Goal: Task Accomplishment & Management: Complete application form

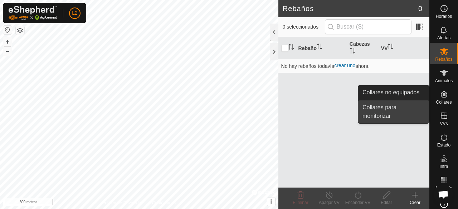
click at [379, 115] on link "Collares para monitorizar" at bounding box center [393, 111] width 71 height 23
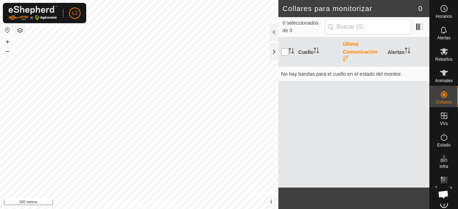
click at [285, 53] on input "checkbox" at bounding box center [284, 52] width 7 height 7
checkbox input "true"
click at [303, 52] on font "Cuello" at bounding box center [305, 52] width 15 height 6
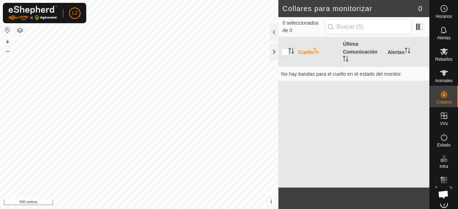
click at [303, 52] on font "Cuello" at bounding box center [305, 52] width 15 height 6
click at [442, 69] on icon at bounding box center [443, 73] width 9 height 9
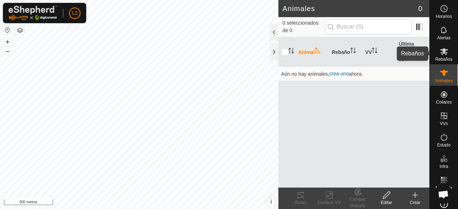
click at [440, 61] on font "Rebaños" at bounding box center [443, 59] width 17 height 5
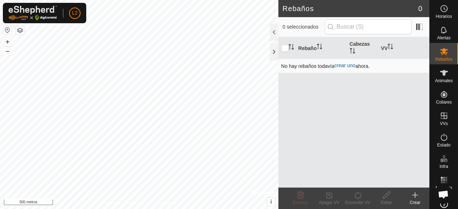
click at [344, 67] on font "crear uno" at bounding box center [344, 66] width 21 height 6
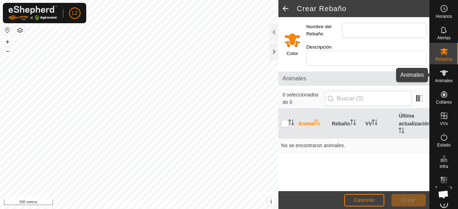
click at [441, 78] on font "Animales" at bounding box center [444, 80] width 18 height 5
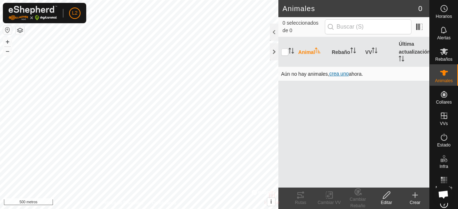
click at [344, 75] on font "crea uno" at bounding box center [338, 74] width 19 height 6
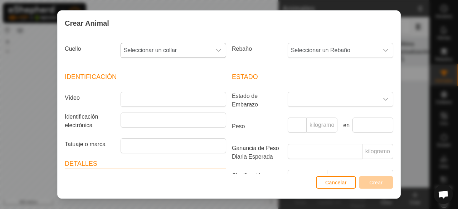
click at [212, 51] on div "disparador desplegable" at bounding box center [218, 50] width 14 height 14
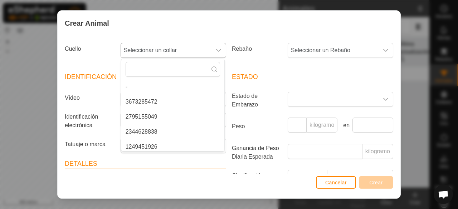
click at [140, 100] on li "3673285472" at bounding box center [172, 102] width 103 height 14
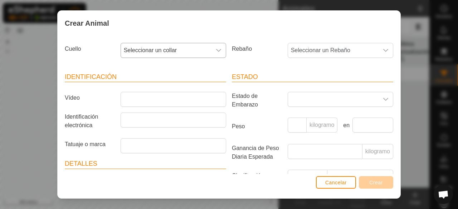
click at [216, 49] on icon "disparador desplegable" at bounding box center [219, 51] width 6 height 6
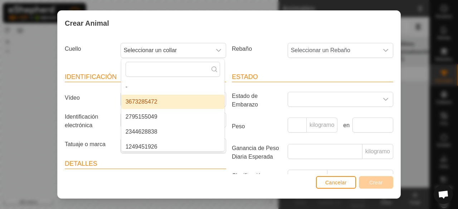
click at [185, 100] on li "3673285472" at bounding box center [172, 102] width 103 height 14
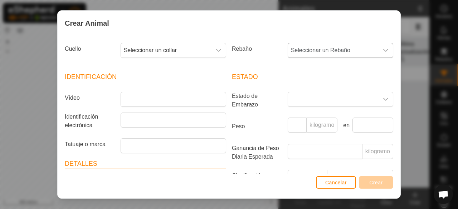
click at [378, 54] on div "disparador desplegable" at bounding box center [385, 50] width 14 height 14
click at [383, 50] on icon "disparador desplegable" at bounding box center [386, 51] width 6 height 6
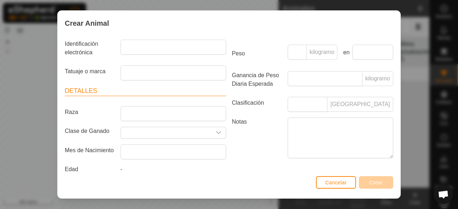
scroll to position [82, 0]
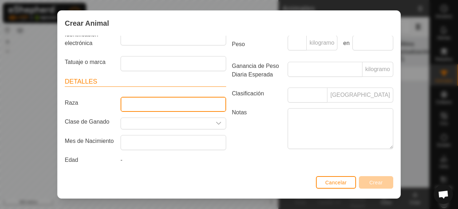
click at [172, 106] on input "Raza" at bounding box center [172, 104] width 105 height 15
type input "l"
type input "LIMUSIN"
click at [214, 127] on div "disparador desplegable" at bounding box center [218, 123] width 14 height 11
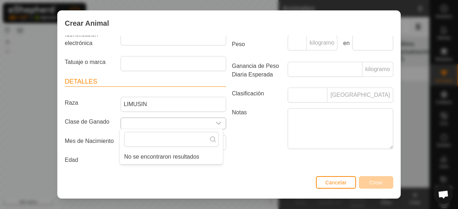
click at [211, 122] on div "disparador desplegable" at bounding box center [218, 123] width 14 height 11
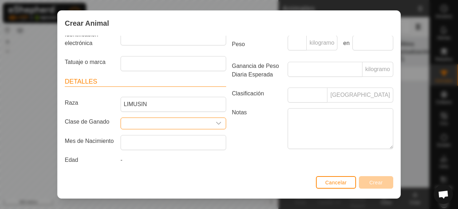
click at [190, 123] on input "Seleccione o ingrese una Clase de Ganado" at bounding box center [166, 123] width 90 height 11
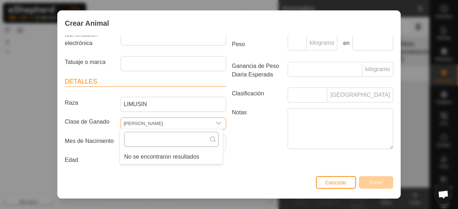
type input "[PERSON_NAME]"
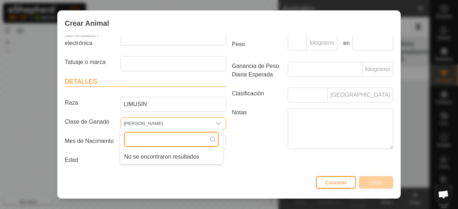
click at [192, 144] on input "text" at bounding box center [171, 139] width 94 height 15
click at [210, 138] on input "[DATE]" at bounding box center [171, 139] width 94 height 15
type input "[DATE]"
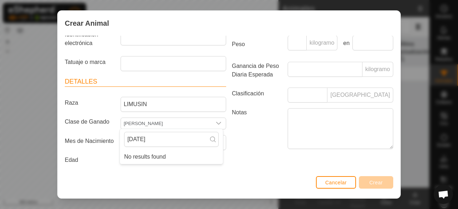
click at [244, 144] on label "Notas" at bounding box center [257, 128] width 56 height 40
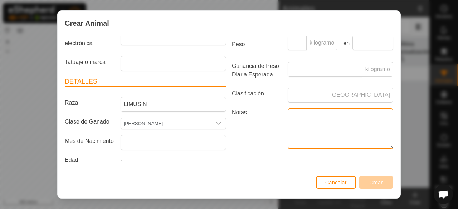
click at [287, 144] on textarea "Notas" at bounding box center [339, 128] width 105 height 41
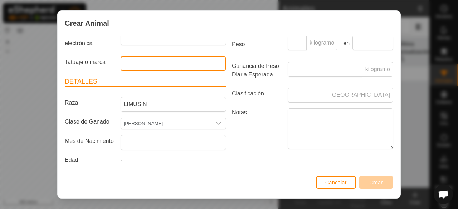
click at [180, 66] on input "Tatuaje o marca" at bounding box center [172, 63] width 105 height 15
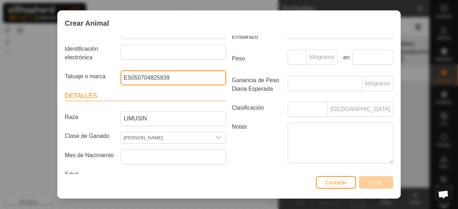
scroll to position [54, 0]
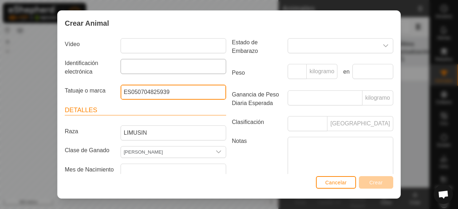
type input "ES050704825939"
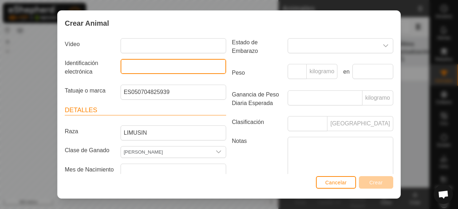
click at [214, 61] on input "Identificación electrónica" at bounding box center [172, 66] width 105 height 15
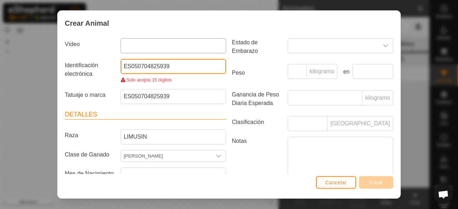
type input "ES050704825939"
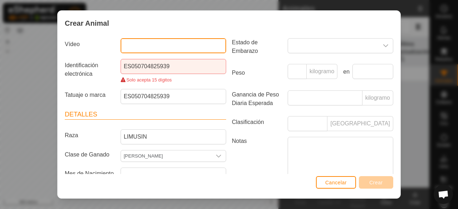
click at [188, 43] on input "Vídeo" at bounding box center [172, 45] width 105 height 15
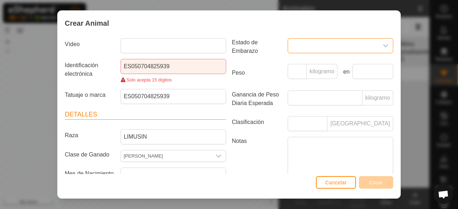
click at [314, 45] on span at bounding box center [333, 46] width 90 height 14
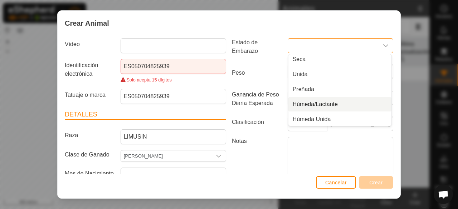
scroll to position [18, 0]
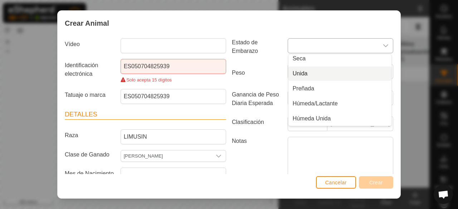
click at [384, 40] on div "disparador desplegable" at bounding box center [385, 46] width 14 height 14
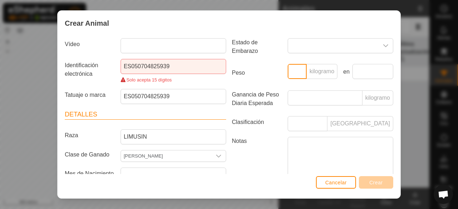
click at [287, 72] on input "Peso" at bounding box center [296, 71] width 19 height 15
click at [294, 124] on input "Clasificación" at bounding box center [307, 123] width 40 height 15
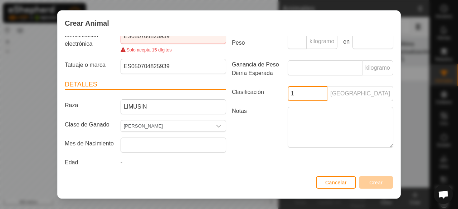
scroll to position [86, 0]
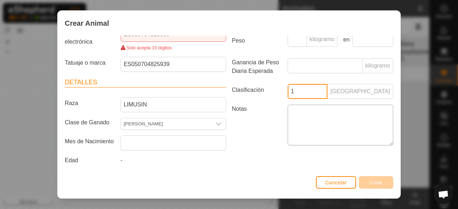
type input "1"
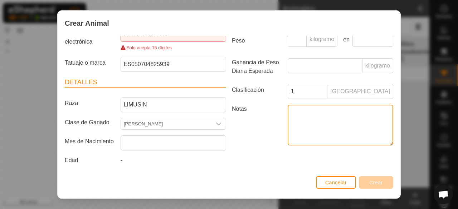
click at [333, 122] on textarea "Notas" at bounding box center [339, 125] width 105 height 41
type textarea "TORO [PERSON_NAME]"
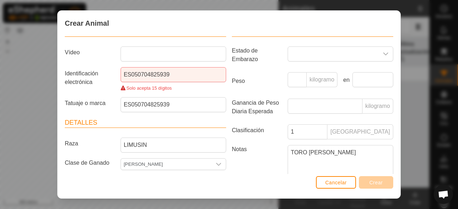
scroll to position [43, 0]
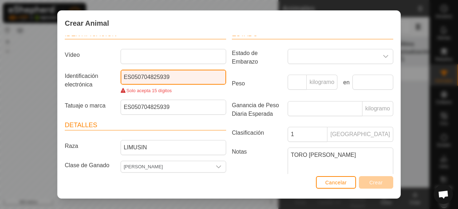
click at [181, 76] on input "ES050704825939" at bounding box center [172, 77] width 105 height 15
type input "E"
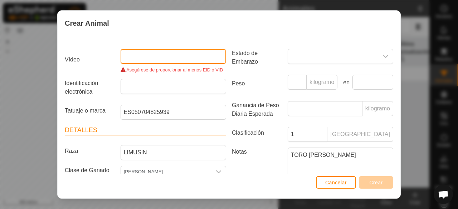
click at [196, 57] on input "Vídeo" at bounding box center [172, 56] width 105 height 15
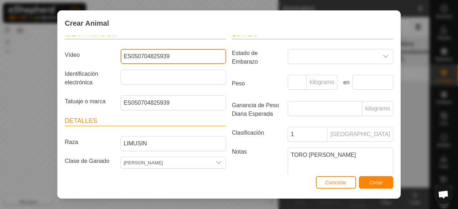
type input "ES050704825939"
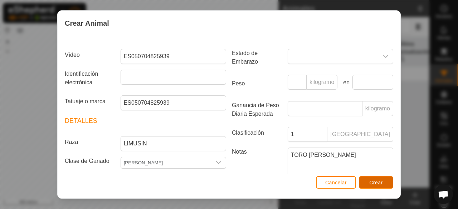
click at [373, 180] on font "Crear" at bounding box center [376, 183] width 14 height 6
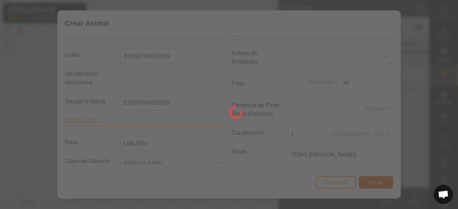
scroll to position [112, 0]
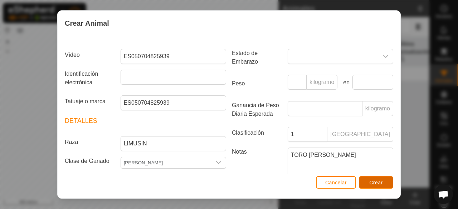
click at [374, 181] on font "Crear" at bounding box center [376, 183] width 14 height 6
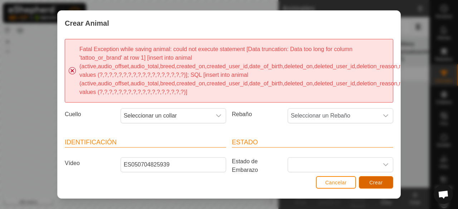
scroll to position [0, 0]
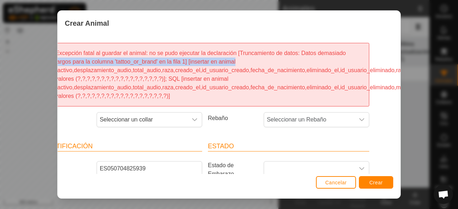
drag, startPoint x: 388, startPoint y: 49, endPoint x: 395, endPoint y: 59, distance: 12.3
click at [395, 59] on div "Excepción fatal al guardar el animal: no se pudo ejecutar la declaración [Trunc…" at bounding box center [229, 105] width 343 height 138
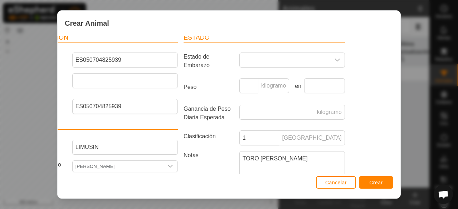
scroll to position [114, 48]
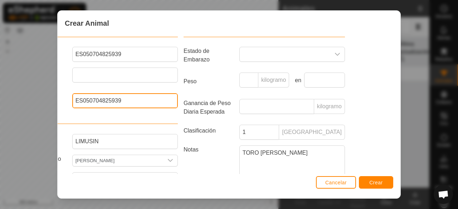
click at [153, 95] on input "ES050704825939" at bounding box center [124, 100] width 105 height 15
type input "E"
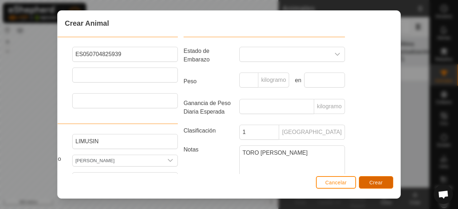
click at [375, 186] on button "Crear" at bounding box center [376, 182] width 34 height 13
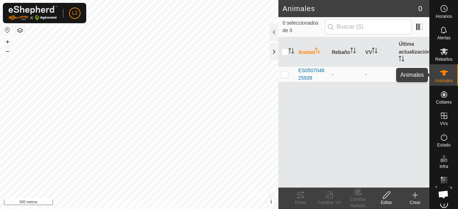
click at [444, 77] on es-animals-svg-icon at bounding box center [443, 72] width 13 height 11
click at [439, 75] on icon at bounding box center [443, 73] width 9 height 9
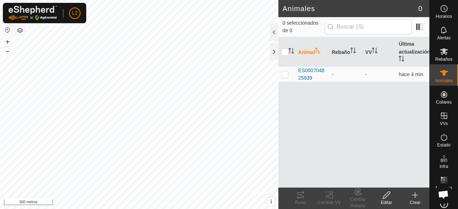
click at [439, 75] on icon at bounding box center [443, 73] width 9 height 9
click at [316, 48] on icon "Activar para ordenar" at bounding box center [317, 51] width 5 height 6
click at [441, 73] on icon at bounding box center [444, 73] width 8 height 6
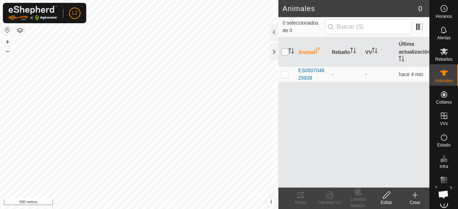
click at [286, 54] on input "checkbox" at bounding box center [284, 52] width 7 height 7
checkbox input "true"
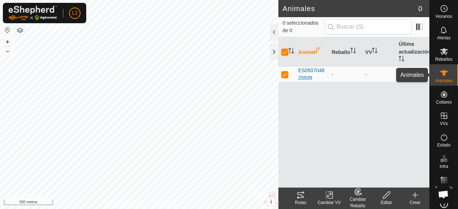
click at [440, 81] on font "Animales" at bounding box center [444, 80] width 18 height 5
click at [285, 51] on input "checkbox" at bounding box center [284, 52] width 7 height 7
checkbox input "false"
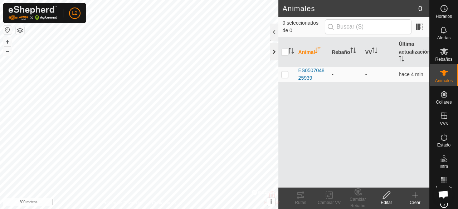
click at [273, 52] on div at bounding box center [274, 51] width 9 height 17
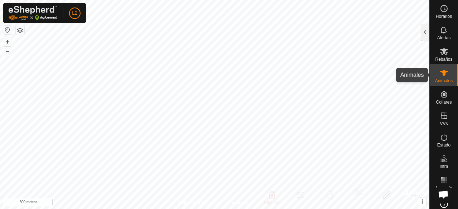
click at [440, 72] on icon at bounding box center [444, 73] width 8 height 6
drag, startPoint x: 440, startPoint y: 72, endPoint x: 443, endPoint y: 56, distance: 16.5
click at [443, 56] on nav "Horarios Alertas Rebaños Animales Collares VVs Estado Infra Mapa de calor Ayuda" at bounding box center [443, 104] width 28 height 209
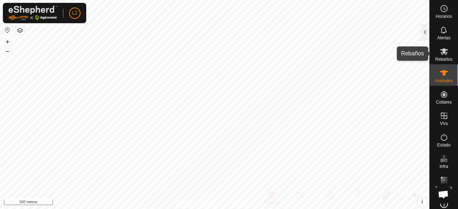
click at [443, 56] on es-mob-svg-icon at bounding box center [443, 51] width 13 height 11
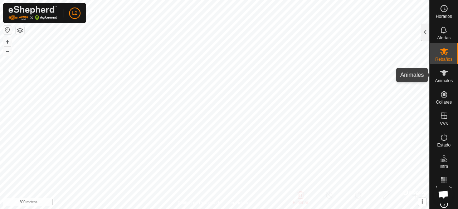
click at [443, 68] on es-animals-svg-icon at bounding box center [443, 72] width 13 height 11
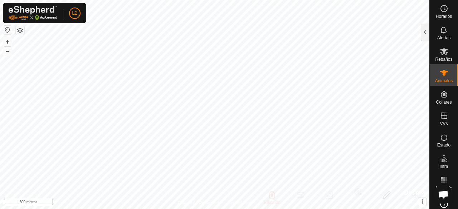
click at [443, 68] on es-animals-svg-icon at bounding box center [443, 72] width 13 height 11
click at [421, 33] on div at bounding box center [424, 32] width 9 height 17
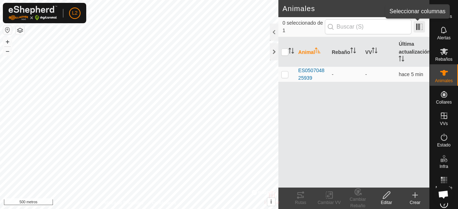
click at [420, 25] on span at bounding box center [418, 26] width 11 height 11
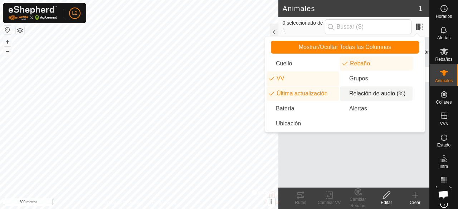
click at [424, 75] on div "Mostrar/Ocultar Todas las Columnas [PERSON_NAME] Rebaño VV Grupos Última actual…" at bounding box center [345, 84] width 160 height 97
click at [444, 75] on icon at bounding box center [443, 73] width 9 height 9
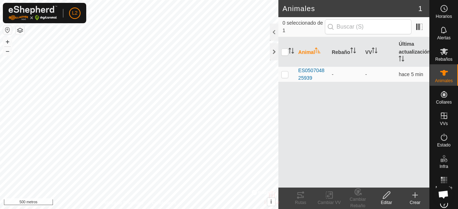
click at [444, 75] on icon at bounding box center [443, 73] width 9 height 9
click at [340, 50] on font "Rebaño" at bounding box center [340, 52] width 18 height 6
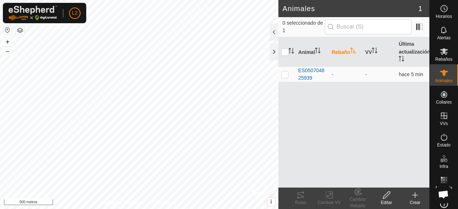
click at [351, 51] on icon "Activar para ordenar" at bounding box center [353, 51] width 6 height 6
click at [372, 48] on icon "Activar para ordenar" at bounding box center [375, 51] width 6 height 6
click at [437, 58] on font "Rebaños" at bounding box center [443, 59] width 17 height 5
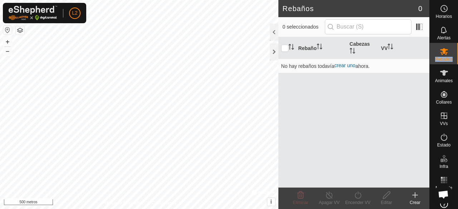
click at [437, 58] on font "Rebaños" at bounding box center [443, 59] width 17 height 5
drag, startPoint x: 347, startPoint y: 65, endPoint x: 341, endPoint y: 65, distance: 5.7
click at [341, 65] on font "crear uno" at bounding box center [344, 66] width 21 height 6
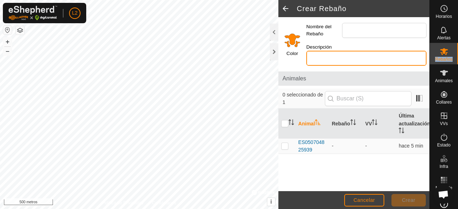
click at [341, 65] on input "Descripción" at bounding box center [366, 58] width 120 height 15
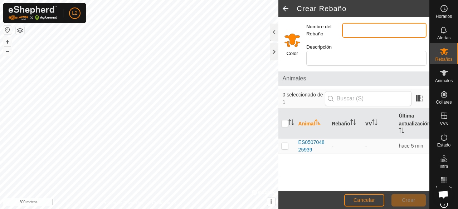
click at [367, 32] on input "Nombre del Rebaño" at bounding box center [384, 30] width 84 height 15
click at [374, 31] on input "[PERSON_NAME]" at bounding box center [384, 30] width 84 height 15
type input "B"
type input "VACAS [PERSON_NAME]"
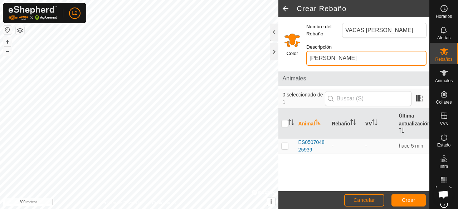
type input "[PERSON_NAME]"
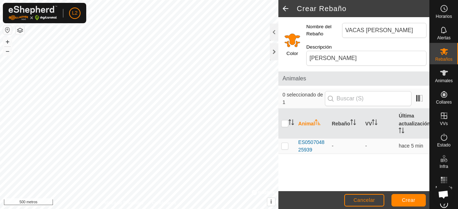
click at [324, 73] on div "Animales" at bounding box center [353, 79] width 151 height 14
click at [408, 201] on font "Crear" at bounding box center [409, 200] width 14 height 6
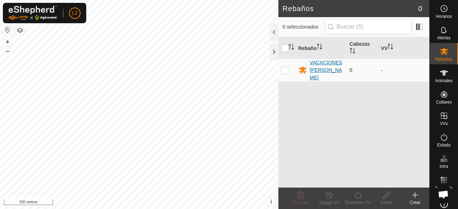
click at [325, 65] on div "VACACIONES [PERSON_NAME]" at bounding box center [327, 70] width 34 height 23
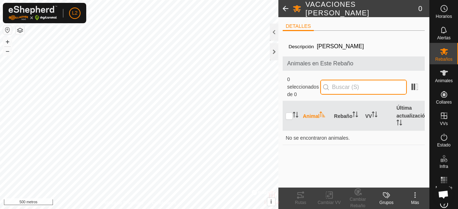
click at [358, 85] on input "text" at bounding box center [363, 87] width 87 height 15
type input "T"
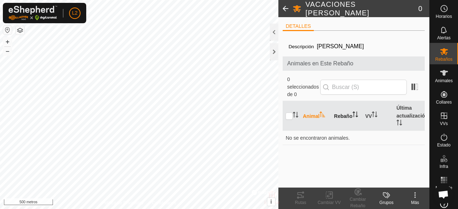
click at [355, 116] on icon "Activar para ordenar" at bounding box center [355, 115] width 6 height 6
click at [288, 116] on input "checkbox" at bounding box center [288, 116] width 7 height 7
click at [297, 113] on icon "Activar para ordenar" at bounding box center [295, 115] width 6 height 6
click at [287, 118] on input "checkbox" at bounding box center [288, 116] width 7 height 7
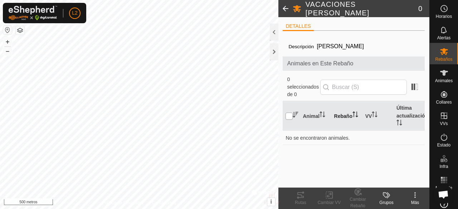
checkbox input "false"
click at [316, 115] on font "Animal" at bounding box center [310, 116] width 17 height 6
click at [353, 115] on icon "Activar para ordenar" at bounding box center [355, 115] width 6 height 6
click at [367, 113] on th "VV" at bounding box center [377, 116] width 31 height 30
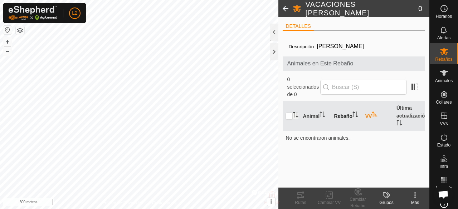
click at [367, 113] on th "VV" at bounding box center [377, 116] width 31 height 30
click at [401, 112] on th "Última actualización" at bounding box center [408, 116] width 31 height 30
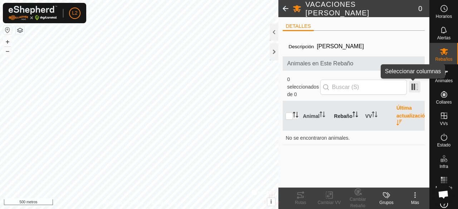
click at [417, 89] on span at bounding box center [414, 86] width 11 height 11
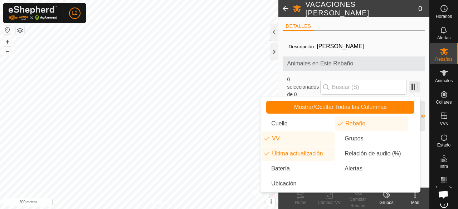
click at [417, 89] on span at bounding box center [414, 86] width 11 height 11
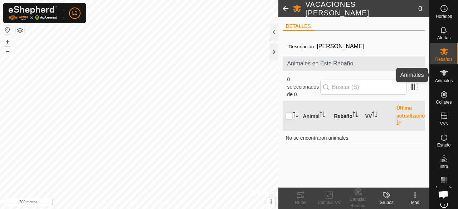
click at [438, 78] on es-animals-svg-icon at bounding box center [443, 72] width 13 height 11
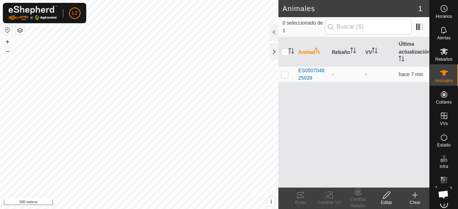
click at [438, 78] on es-animals-svg-icon at bounding box center [443, 72] width 13 height 11
click at [286, 77] on p-checkbox at bounding box center [284, 75] width 7 height 6
checkbox input "true"
click at [353, 50] on icon "Activar para ordenar" at bounding box center [353, 51] width 6 height 6
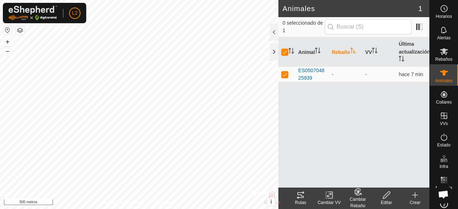
click at [350, 51] on icon "Activar para ordenar" at bounding box center [353, 51] width 6 height 6
click at [444, 55] on icon at bounding box center [443, 51] width 9 height 9
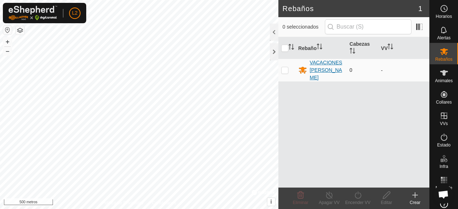
click at [323, 67] on div "VACACIONES [PERSON_NAME]" at bounding box center [327, 70] width 34 height 23
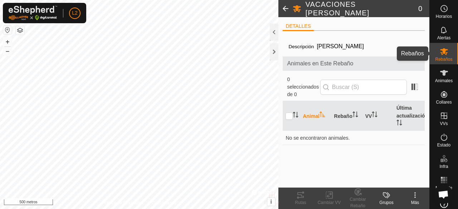
click at [443, 55] on icon at bounding box center [443, 51] width 9 height 9
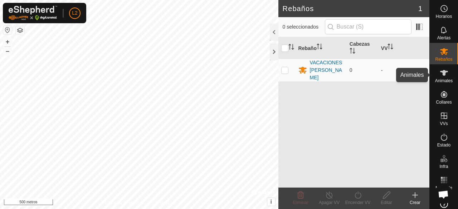
click at [440, 69] on icon at bounding box center [443, 73] width 9 height 9
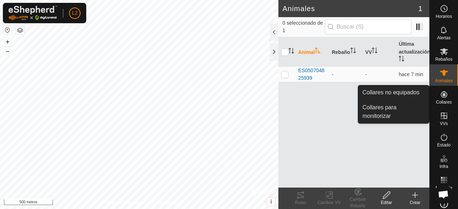
click at [442, 95] on icon at bounding box center [444, 94] width 6 height 6
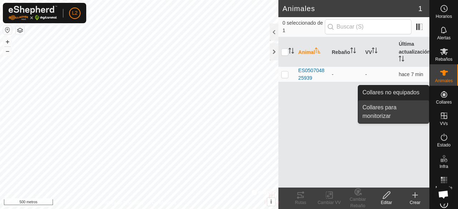
click at [393, 116] on link "Collares para monitorizar" at bounding box center [393, 111] width 71 height 23
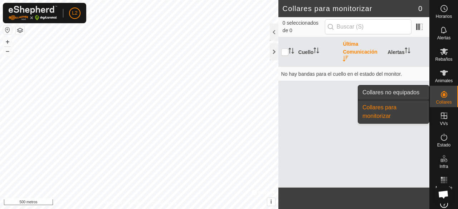
click at [422, 97] on link "Collares no equipados" at bounding box center [393, 92] width 71 height 14
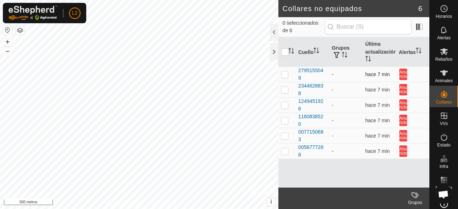
click at [281, 73] on p-checkbox at bounding box center [284, 75] width 7 height 6
checkbox input "true"
click at [304, 78] on div "2795155049" at bounding box center [312, 74] width 28 height 15
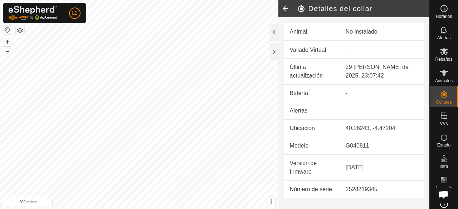
click at [287, 7] on icon at bounding box center [285, 8] width 14 height 17
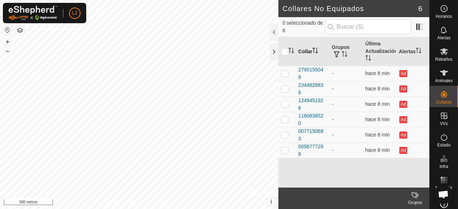
click at [313, 49] on th "Collar" at bounding box center [312, 51] width 34 height 29
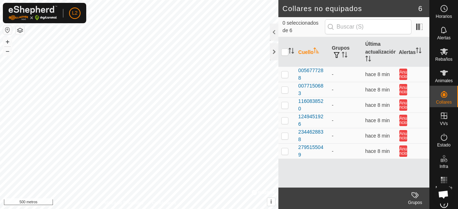
click at [313, 49] on th "Cuello" at bounding box center [312, 52] width 34 height 30
click at [295, 52] on th "Cuello" at bounding box center [312, 52] width 34 height 30
drag, startPoint x: 298, startPoint y: 51, endPoint x: 294, endPoint y: 60, distance: 10.3
click at [294, 60] on th at bounding box center [286, 52] width 17 height 30
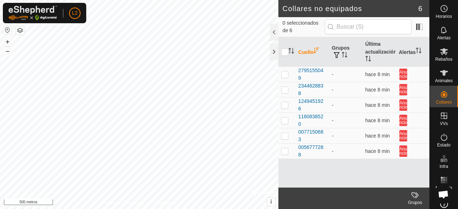
click at [317, 52] on icon "Activar para ordenar" at bounding box center [316, 51] width 6 height 6
click at [282, 55] on input "checkbox" at bounding box center [284, 52] width 7 height 7
checkbox input "true"
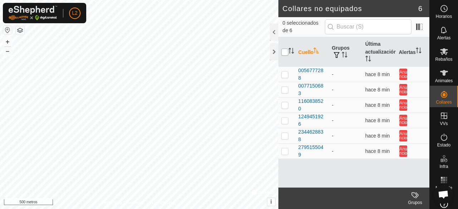
checkbox input "true"
click at [319, 73] on font "0056777288" at bounding box center [310, 74] width 25 height 13
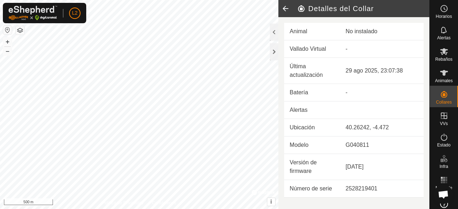
click at [286, 15] on icon at bounding box center [285, 8] width 14 height 17
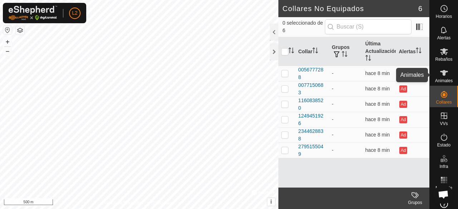
click at [440, 75] on icon at bounding box center [444, 73] width 8 height 6
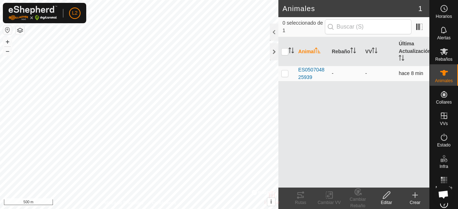
click at [283, 75] on p-checkbox at bounding box center [284, 73] width 7 height 6
checkbox input "true"
click at [352, 50] on icon "Activar para ordenar" at bounding box center [351, 51] width 1 height 6
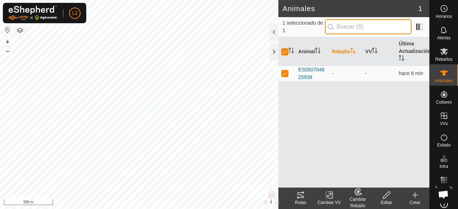
click at [356, 27] on input "text" at bounding box center [368, 26] width 87 height 15
click at [344, 50] on th "Rebaño" at bounding box center [346, 51] width 34 height 29
click at [420, 202] on div "Crear" at bounding box center [414, 203] width 29 height 6
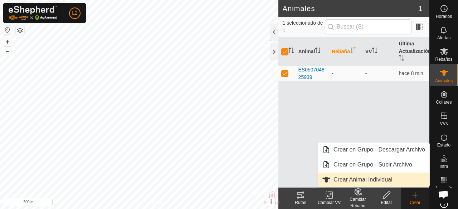
click at [392, 178] on link "Crear Animal Individual" at bounding box center [374, 180] width 112 height 14
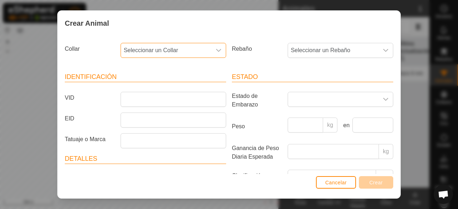
click at [181, 50] on span "Seleccionar un Collar" at bounding box center [166, 50] width 90 height 14
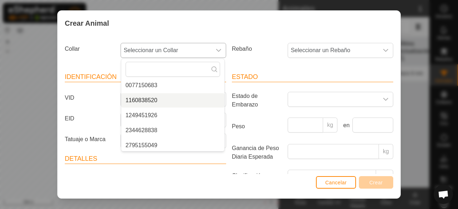
scroll to position [33, 0]
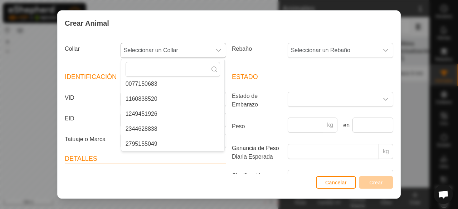
click at [223, 85] on div "Identificación VID EID Tatuaje o Marca Detalles Raza Clase de Ganado Mes de Nac…" at bounding box center [145, 158] width 167 height 189
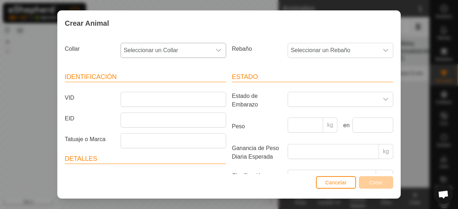
click at [223, 85] on div "Identificación VID EID Tatuaje o Marca Detalles Raza Clase de Ganado Mes de Nac…" at bounding box center [145, 158] width 167 height 189
click at [214, 54] on div "dropdown trigger" at bounding box center [218, 50] width 14 height 14
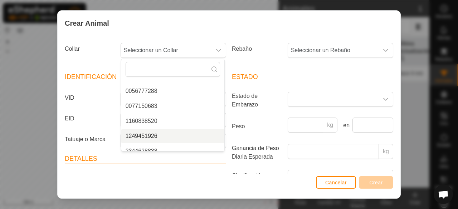
scroll to position [4, 0]
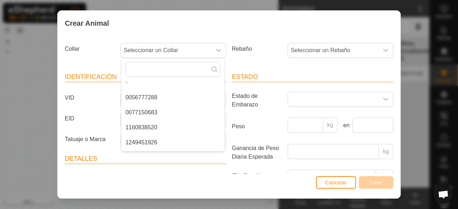
click at [164, 95] on li "0056777288" at bounding box center [172, 97] width 103 height 14
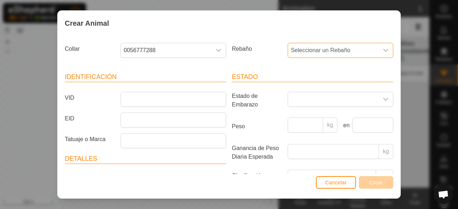
click at [321, 48] on span "Seleccionar un Rebaño" at bounding box center [333, 50] width 90 height 14
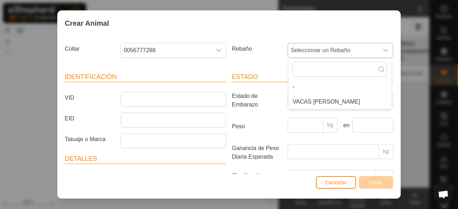
click at [319, 101] on li "VACAS [PERSON_NAME]" at bounding box center [339, 102] width 103 height 14
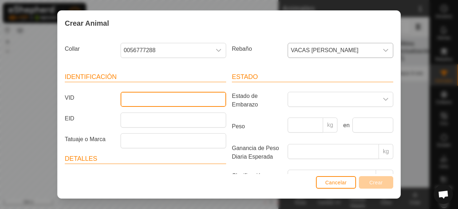
click at [179, 99] on input "VID" at bounding box center [172, 99] width 105 height 15
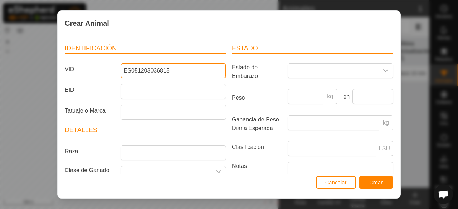
scroll to position [43, 0]
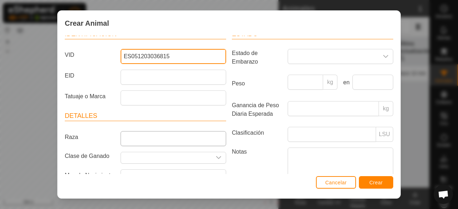
type input "ES051203036815"
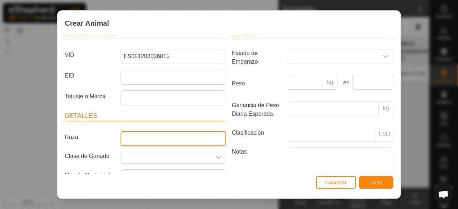
click at [197, 137] on input "Raza" at bounding box center [172, 138] width 105 height 15
type input "MESTIZA"
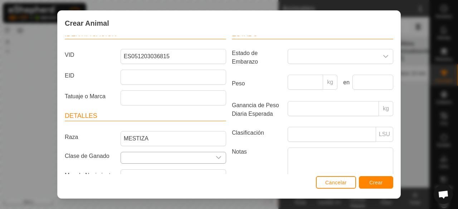
click at [212, 157] on div "dropdown trigger" at bounding box center [218, 157] width 14 height 11
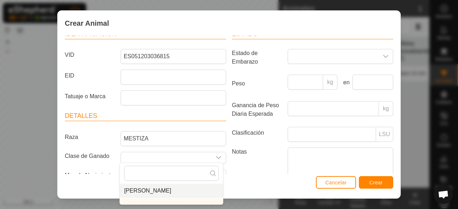
click at [198, 187] on li "[PERSON_NAME]" at bounding box center [171, 191] width 103 height 14
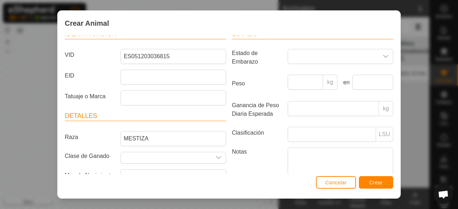
type input "[PERSON_NAME]"
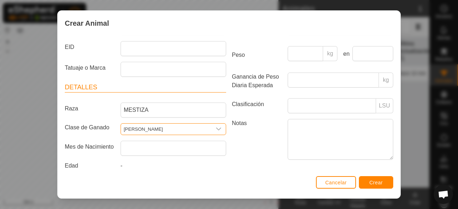
scroll to position [77, 0]
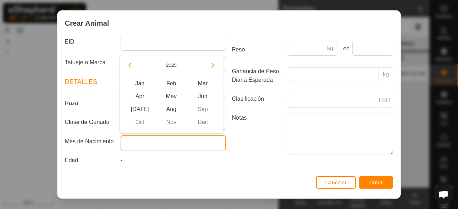
click at [209, 139] on input "text" at bounding box center [172, 143] width 105 height 15
click at [130, 64] on icon "Previous Year" at bounding box center [130, 66] width 6 height 6
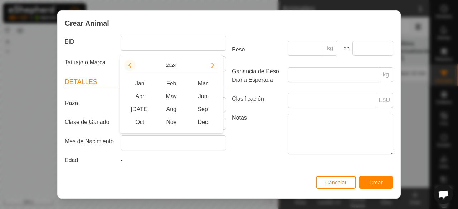
click at [130, 64] on button "Previous Year" at bounding box center [129, 65] width 11 height 11
click at [130, 65] on span "Previous Year" at bounding box center [130, 65] width 0 height 0
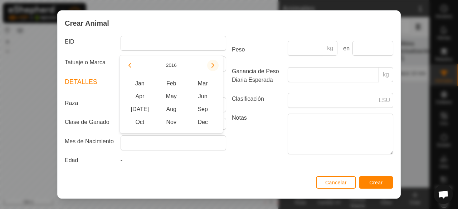
click at [215, 60] on button "Next Year" at bounding box center [212, 65] width 11 height 11
click at [128, 66] on button "Previous Year" at bounding box center [129, 65] width 11 height 11
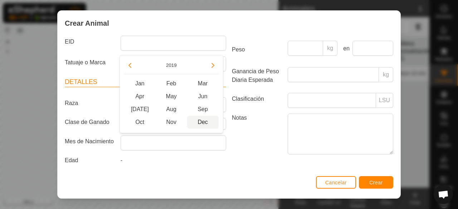
click at [206, 123] on span "Dec" at bounding box center [202, 122] width 31 height 13
type input "[DATE]"
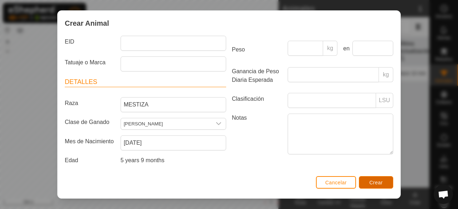
click at [384, 185] on button "Crear" at bounding box center [376, 182] width 34 height 13
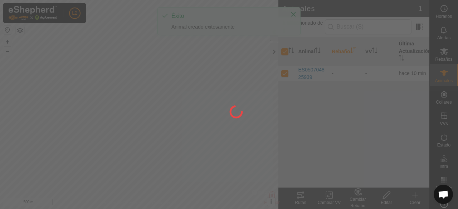
checkbox input "false"
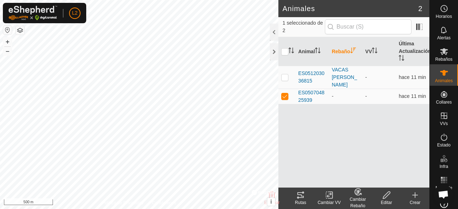
click at [415, 198] on icon at bounding box center [414, 195] width 9 height 9
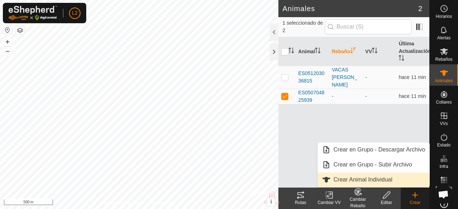
click at [394, 178] on link "Crear Animal Individual" at bounding box center [374, 180] width 112 height 14
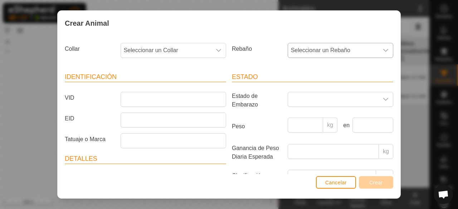
click at [381, 55] on div "dropdown trigger" at bounding box center [385, 50] width 14 height 14
click at [364, 102] on li "VACAS [PERSON_NAME]" at bounding box center [339, 102] width 103 height 14
click at [216, 50] on icon "dropdown trigger" at bounding box center [219, 51] width 6 height 6
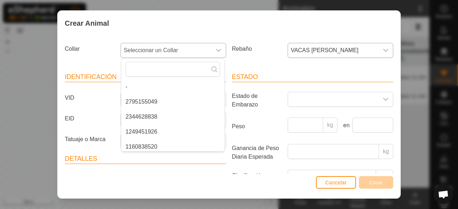
click at [181, 104] on li "2795155049" at bounding box center [172, 102] width 103 height 14
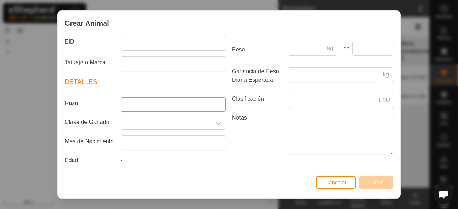
click at [206, 102] on input "Raza" at bounding box center [172, 104] width 105 height 15
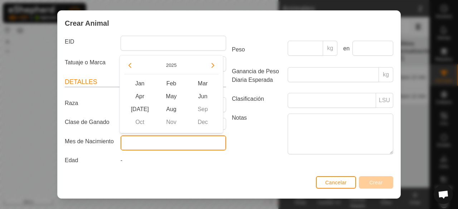
click at [164, 143] on input "text" at bounding box center [172, 143] width 105 height 15
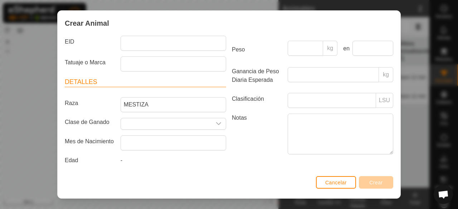
click at [245, 155] on div "Notas" at bounding box center [312, 135] width 167 height 43
click at [179, 102] on input "MESTIZA" at bounding box center [172, 104] width 105 height 15
type input "M"
type input "CHAROLESA"
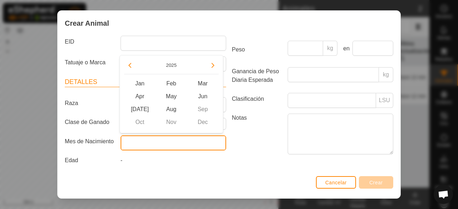
click at [178, 142] on input "text" at bounding box center [172, 143] width 105 height 15
click at [132, 65] on button "Previous Year" at bounding box center [129, 65] width 11 height 11
click at [132, 66] on span "Previous Year" at bounding box center [132, 66] width 0 height 0
click at [132, 65] on button "Previous Year" at bounding box center [129, 65] width 11 height 11
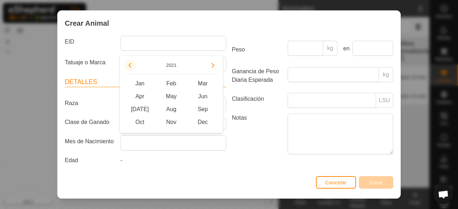
click at [132, 65] on icon "Previous Year" at bounding box center [130, 66] width 6 height 6
click at [132, 65] on button "Previous Year" at bounding box center [129, 65] width 11 height 11
click at [132, 66] on span "Previous Year" at bounding box center [132, 66] width 0 height 0
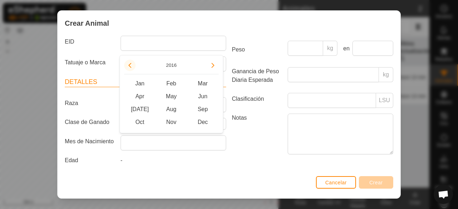
click at [132, 65] on button "Previous Year" at bounding box center [129, 65] width 11 height 11
click at [144, 123] on span "Oct" at bounding box center [139, 122] width 31 height 13
type input "[DATE]"
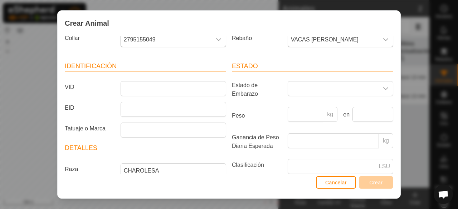
scroll to position [5, 0]
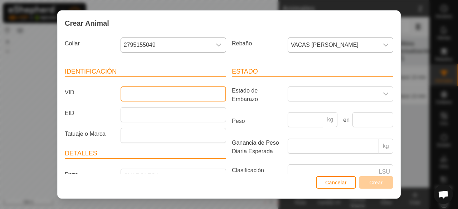
click at [188, 92] on input "VID" at bounding box center [172, 94] width 105 height 15
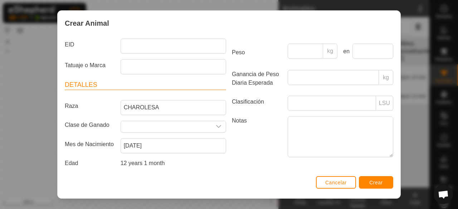
scroll to position [77, 0]
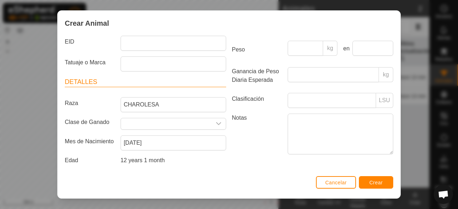
type input "ES081202638614"
click at [378, 182] on span "Crear" at bounding box center [376, 183] width 14 height 6
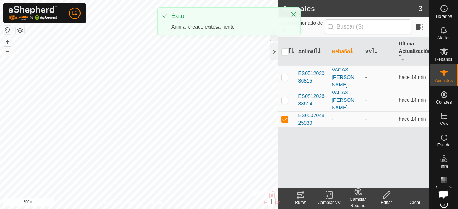
click at [416, 197] on icon at bounding box center [414, 195] width 9 height 9
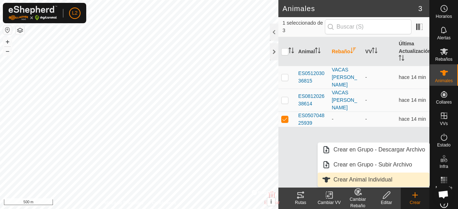
click at [405, 182] on link "Crear Animal Individual" at bounding box center [374, 180] width 112 height 14
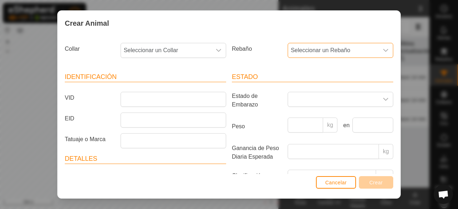
click at [368, 53] on span "Seleccionar un Rebaño" at bounding box center [333, 50] width 90 height 14
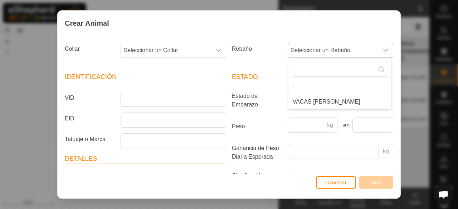
click at [342, 107] on li "VACAS [PERSON_NAME]" at bounding box center [339, 102] width 103 height 14
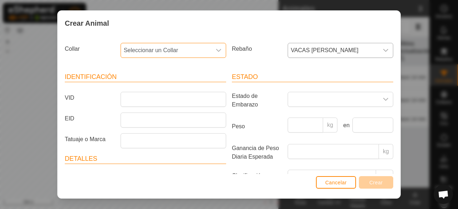
click at [200, 55] on span "Seleccionar un Collar" at bounding box center [166, 50] width 90 height 14
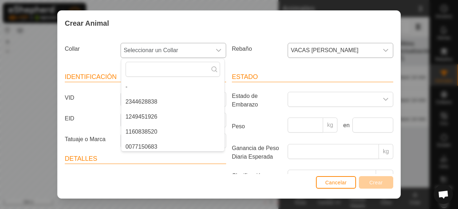
click at [177, 99] on li "2344628838" at bounding box center [172, 102] width 103 height 14
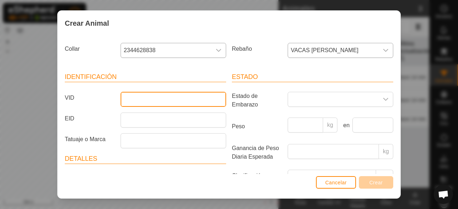
click at [177, 99] on input "VID" at bounding box center [172, 99] width 105 height 15
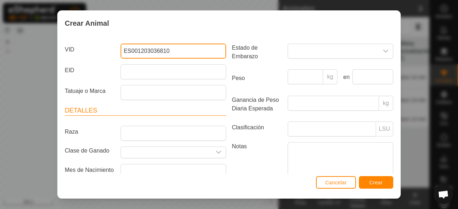
scroll to position [52, 0]
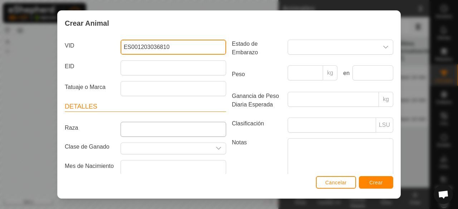
type input "ES001203036810"
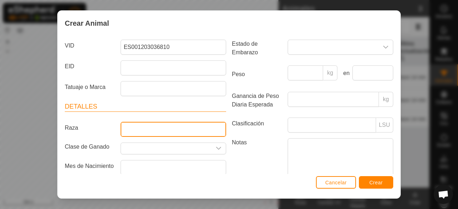
click at [198, 133] on input "Raza" at bounding box center [172, 129] width 105 height 15
type input "MESTIZA"
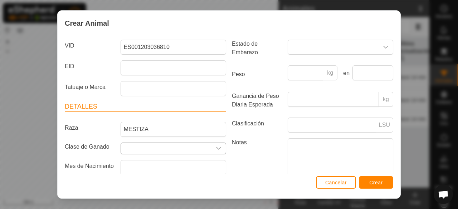
click at [211, 144] on div "dropdown trigger" at bounding box center [218, 148] width 14 height 11
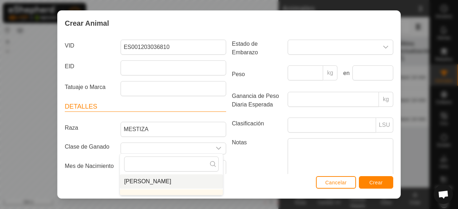
click at [184, 181] on li "[PERSON_NAME]" at bounding box center [171, 181] width 103 height 14
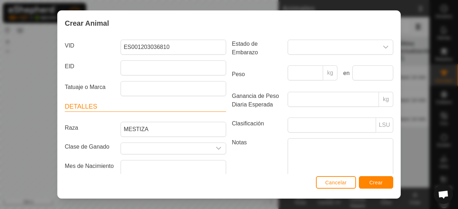
type input "[PERSON_NAME]"
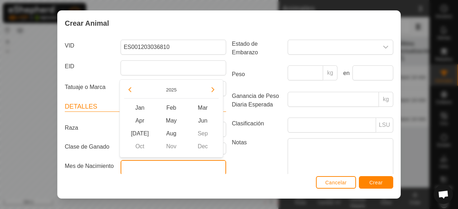
click at [201, 165] on input "text" at bounding box center [172, 167] width 105 height 15
click at [127, 92] on button "Previous Year" at bounding box center [129, 89] width 11 height 11
click at [127, 92] on span "Previous Year" at bounding box center [127, 92] width 0 height 0
click at [127, 92] on button "Previous Year" at bounding box center [129, 89] width 11 height 11
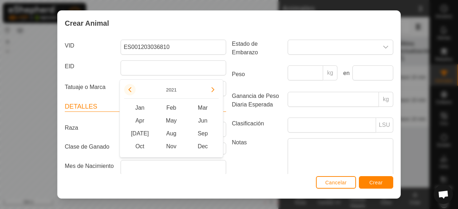
click at [127, 92] on icon "Previous Year" at bounding box center [130, 90] width 6 height 6
click at [127, 92] on button "Previous Year" at bounding box center [129, 89] width 11 height 11
click at [127, 92] on icon "Previous Year" at bounding box center [130, 90] width 6 height 6
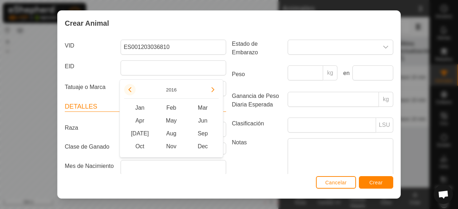
click at [127, 92] on icon "Previous Year" at bounding box center [130, 90] width 6 height 6
click at [127, 92] on button "Previous Year" at bounding box center [129, 89] width 11 height 11
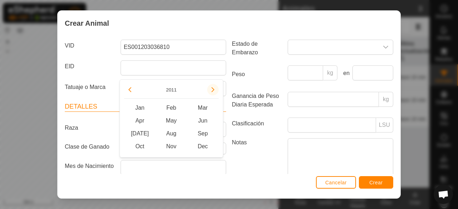
click at [212, 88] on button "Next Year" at bounding box center [212, 89] width 11 height 11
click at [212, 88] on span "Next Year" at bounding box center [212, 88] width 0 height 0
click at [212, 88] on button "Next Year" at bounding box center [212, 89] width 11 height 11
click at [212, 88] on icon "Next Year" at bounding box center [213, 90] width 6 height 6
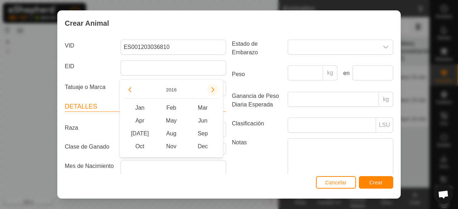
click at [212, 88] on button "Next Year" at bounding box center [212, 89] width 11 height 11
click at [212, 88] on span "Next Year" at bounding box center [212, 88] width 0 height 0
click at [212, 88] on icon "Next Year" at bounding box center [213, 90] width 6 height 6
click at [173, 149] on span "Nov" at bounding box center [171, 146] width 31 height 13
type input "[DATE]"
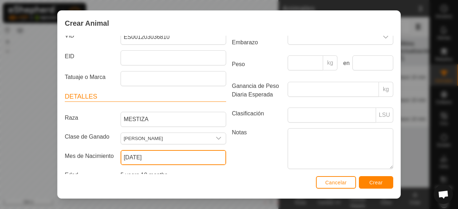
scroll to position [67, 0]
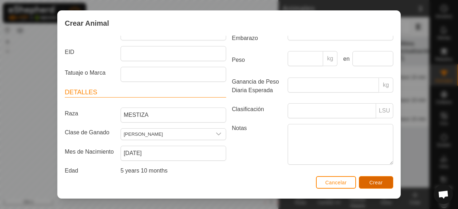
click at [378, 183] on span "Crear" at bounding box center [376, 183] width 14 height 6
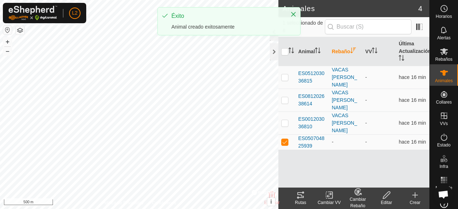
click at [415, 196] on icon at bounding box center [414, 195] width 9 height 9
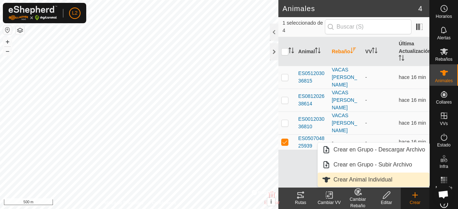
click at [407, 181] on link "Crear Animal Individual" at bounding box center [374, 180] width 112 height 14
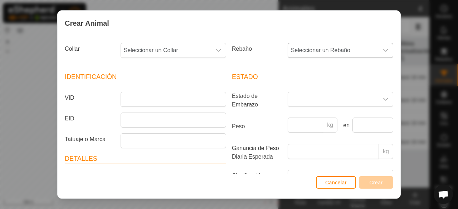
click at [383, 51] on icon "dropdown trigger" at bounding box center [386, 51] width 6 height 6
click at [339, 99] on li "VACAS [PERSON_NAME]" at bounding box center [339, 102] width 103 height 14
click at [220, 51] on div "dropdown trigger" at bounding box center [218, 50] width 14 height 14
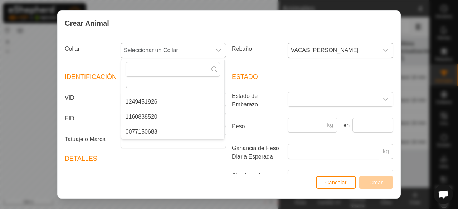
click at [188, 101] on li "1249451926" at bounding box center [172, 102] width 103 height 14
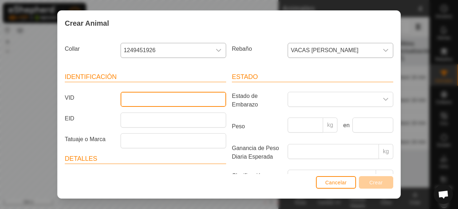
click at [188, 101] on input "VID" at bounding box center [172, 99] width 105 height 15
click at [199, 103] on input "ES" at bounding box center [172, 99] width 105 height 15
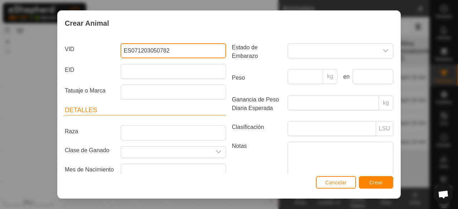
scroll to position [57, 0]
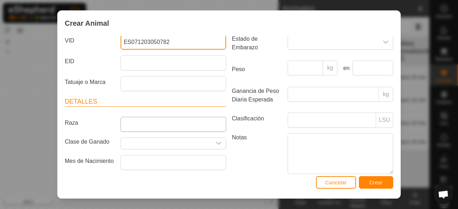
type input "ES071203050782"
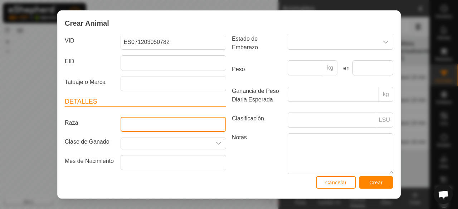
click at [193, 120] on input "Raza" at bounding box center [172, 124] width 105 height 15
type input "LIMUSINA"
click at [168, 145] on input "text" at bounding box center [166, 143] width 90 height 11
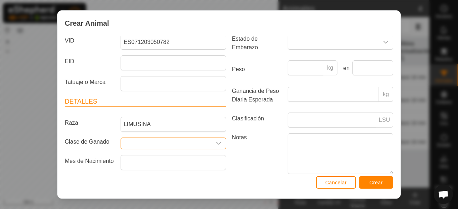
click at [168, 146] on input "text" at bounding box center [166, 143] width 90 height 11
click at [216, 142] on icon "dropdown trigger" at bounding box center [219, 144] width 6 height 6
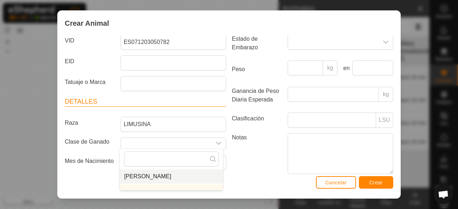
click at [188, 178] on li "[PERSON_NAME]" at bounding box center [171, 176] width 103 height 14
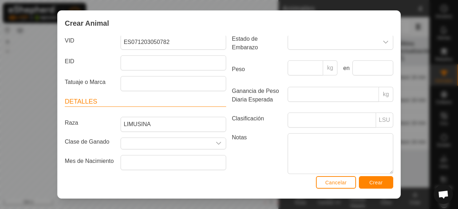
type input "[PERSON_NAME]"
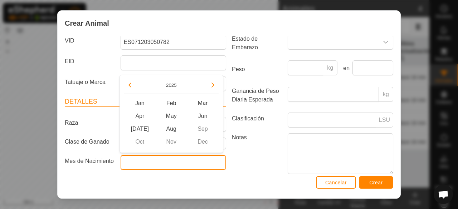
click at [191, 156] on input "text" at bounding box center [172, 162] width 105 height 15
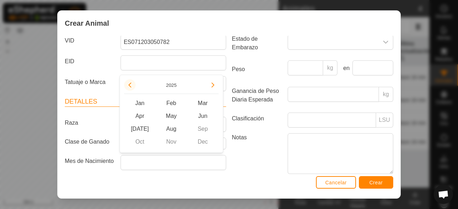
click at [132, 85] on button "Previous Year" at bounding box center [129, 84] width 11 height 11
click at [132, 85] on icon "Previous Year" at bounding box center [130, 85] width 6 height 6
click at [132, 85] on button "Previous Year" at bounding box center [129, 84] width 11 height 11
click at [211, 89] on button "Next Year" at bounding box center [212, 84] width 11 height 11
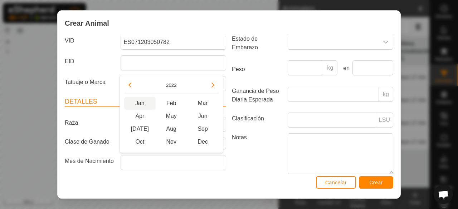
click at [137, 104] on span "Jan" at bounding box center [139, 103] width 31 height 13
type input "[DATE]"
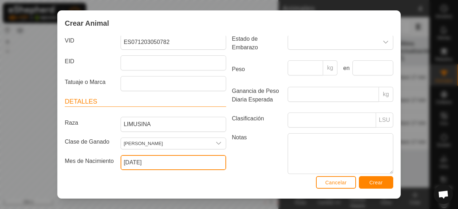
scroll to position [72, 0]
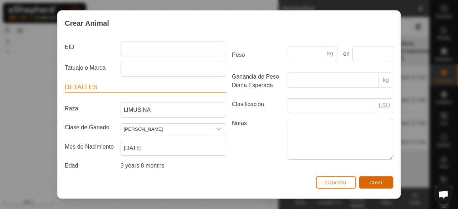
click at [376, 182] on span "Crear" at bounding box center [376, 183] width 14 height 6
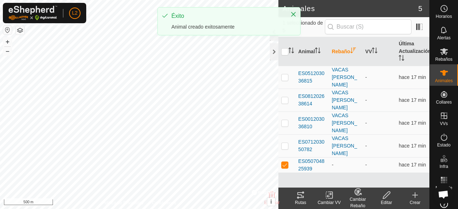
click at [416, 197] on icon at bounding box center [414, 195] width 9 height 9
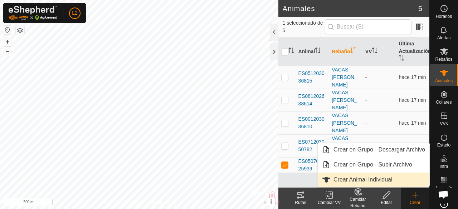
click at [393, 184] on link "Crear Animal Individual" at bounding box center [374, 180] width 112 height 14
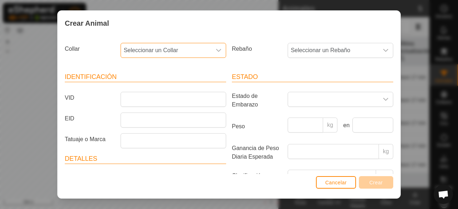
click at [208, 55] on span "Seleccionar un Collar" at bounding box center [166, 50] width 90 height 14
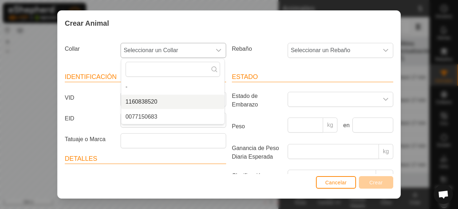
click at [187, 96] on li "1160838520" at bounding box center [172, 102] width 103 height 14
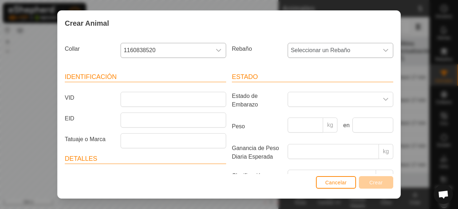
click at [380, 54] on div "dropdown trigger" at bounding box center [385, 50] width 14 height 14
click at [361, 104] on li "VACAS [PERSON_NAME]" at bounding box center [339, 102] width 103 height 14
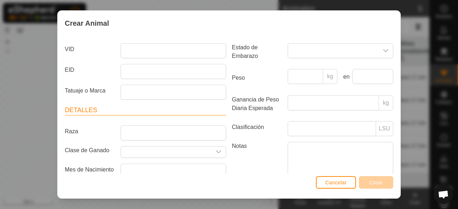
scroll to position [57, 0]
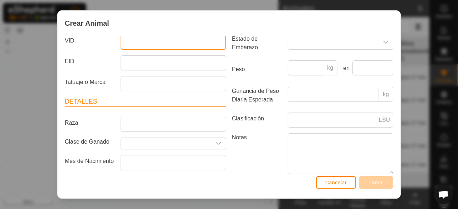
click at [142, 42] on input "VID" at bounding box center [172, 42] width 105 height 15
type input "ES031203036813"
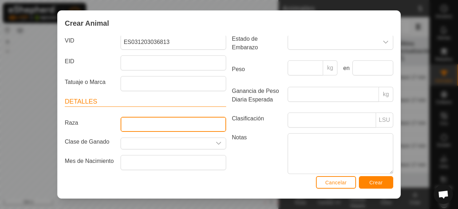
click at [147, 122] on input "Raza" at bounding box center [172, 124] width 105 height 15
type input "MESTIZA"
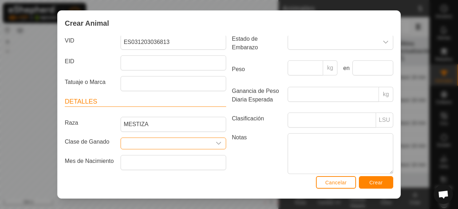
click at [165, 144] on input "text" at bounding box center [166, 143] width 90 height 11
click at [219, 141] on div "dropdown trigger" at bounding box center [218, 143] width 14 height 11
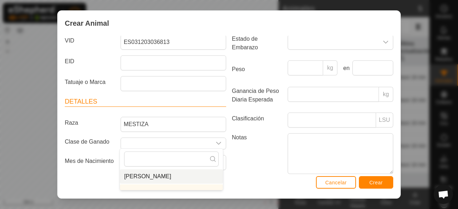
click at [203, 177] on li "[PERSON_NAME]" at bounding box center [171, 176] width 103 height 14
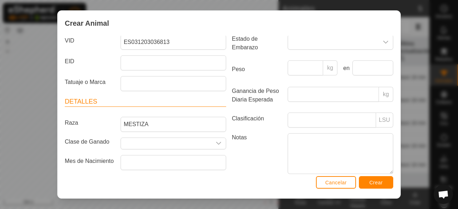
type input "[PERSON_NAME]"
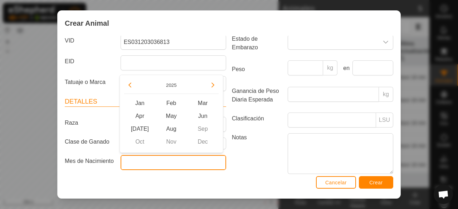
click at [193, 159] on input "text" at bounding box center [172, 162] width 105 height 15
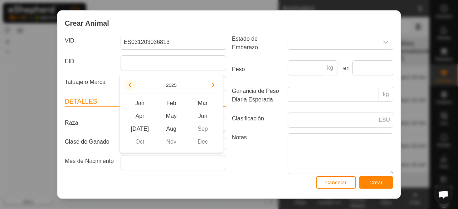
click at [129, 88] on button "Previous Year" at bounding box center [129, 84] width 11 height 11
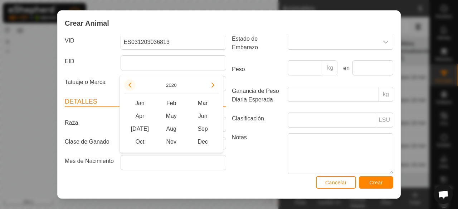
click at [129, 88] on button "Previous Year" at bounding box center [129, 84] width 11 height 11
click at [206, 142] on span "Dec" at bounding box center [202, 142] width 31 height 13
type input "[DATE]"
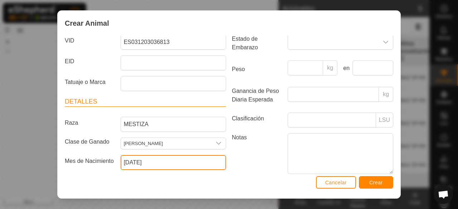
scroll to position [72, 0]
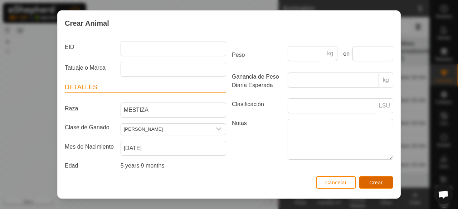
click at [380, 182] on span "Crear" at bounding box center [376, 183] width 14 height 6
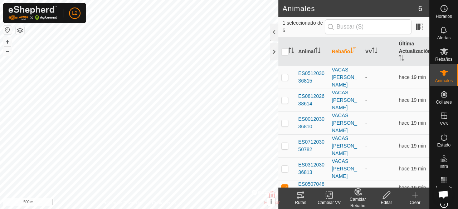
click at [413, 196] on icon at bounding box center [414, 195] width 9 height 9
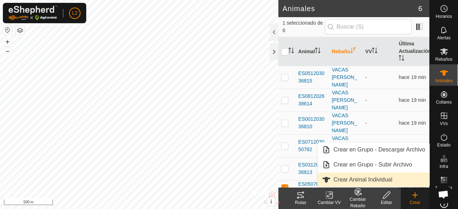
click at [408, 183] on link "Crear Animal Individual" at bounding box center [374, 180] width 112 height 14
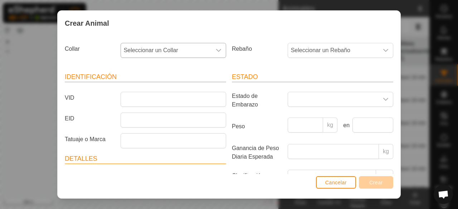
click at [217, 56] on div "dropdown trigger" at bounding box center [218, 50] width 14 height 14
click at [159, 97] on li "0077150683" at bounding box center [172, 102] width 103 height 14
click at [346, 48] on span "Seleccionar un Rebaño" at bounding box center [333, 50] width 90 height 14
click at [324, 101] on li "VACAS [PERSON_NAME]" at bounding box center [339, 102] width 103 height 14
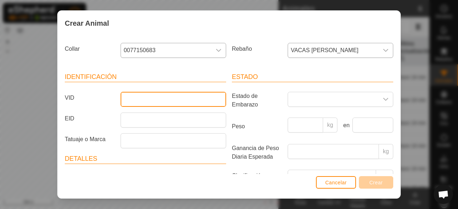
click at [167, 103] on input "VID" at bounding box center [172, 99] width 105 height 15
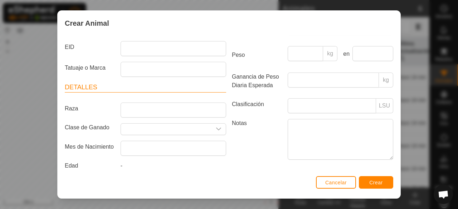
scroll to position [77, 0]
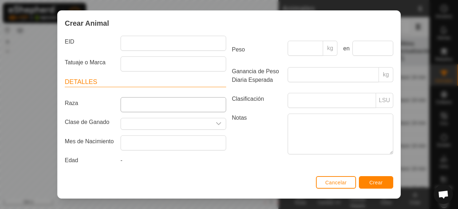
type input "ES010105847777"
click at [200, 108] on input "Raza" at bounding box center [172, 104] width 105 height 15
drag, startPoint x: 200, startPoint y: 108, endPoint x: 177, endPoint y: 152, distance: 49.9
click at [177, 152] on article "Detalles Raza Clase de Ganado Mes de Nacimiento Edad -" at bounding box center [145, 122] width 161 height 90
type input "CHAROLESA"
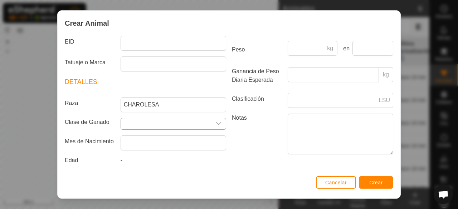
click at [216, 122] on icon "dropdown trigger" at bounding box center [219, 124] width 6 height 6
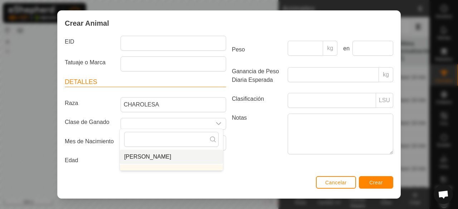
click at [183, 157] on li "[PERSON_NAME]" at bounding box center [171, 157] width 103 height 14
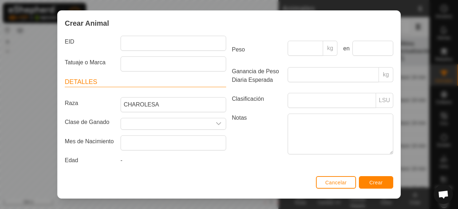
type input "[PERSON_NAME]"
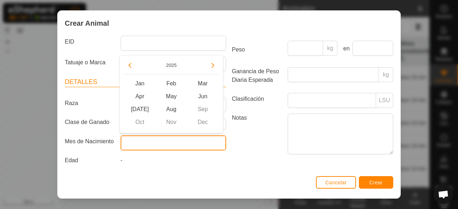
click at [180, 144] on input "text" at bounding box center [172, 143] width 105 height 15
click at [131, 69] on button "Previous Year" at bounding box center [129, 65] width 11 height 11
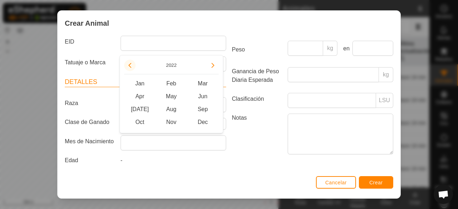
click at [131, 69] on button "Previous Year" at bounding box center [129, 65] width 11 height 11
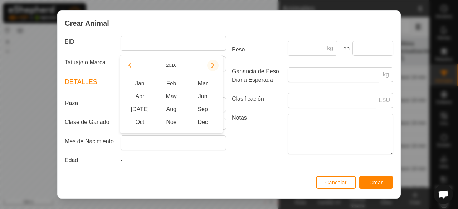
click at [212, 69] on button "Next Year" at bounding box center [212, 65] width 11 height 11
click at [200, 107] on span "Sep" at bounding box center [202, 109] width 31 height 13
type input "[DATE]"
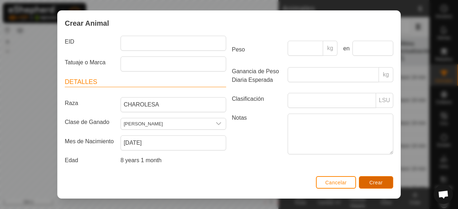
click at [378, 180] on span "Crear" at bounding box center [376, 183] width 14 height 6
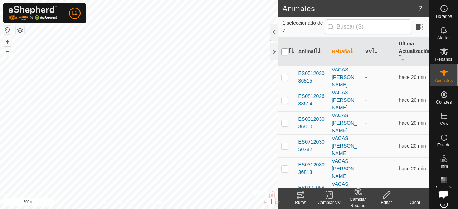
click at [285, 54] on input "checkbox" at bounding box center [284, 51] width 7 height 7
checkbox input "true"
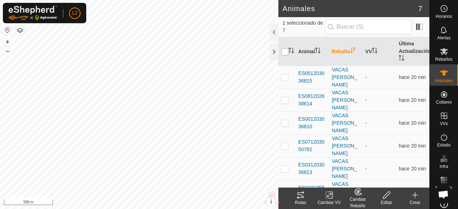
checkbox input "true"
click at [296, 196] on icon at bounding box center [300, 195] width 9 height 9
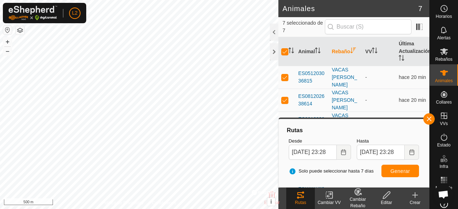
click at [334, 199] on change-vp-svg-icon at bounding box center [329, 195] width 29 height 9
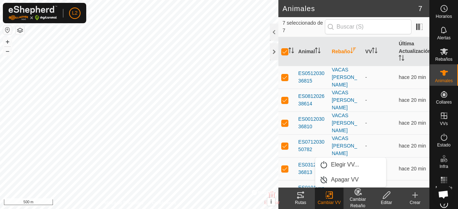
click at [358, 196] on div "Cambiar Rebaño" at bounding box center [357, 202] width 29 height 13
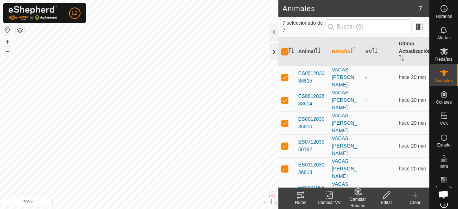
click at [274, 54] on div at bounding box center [274, 51] width 9 height 17
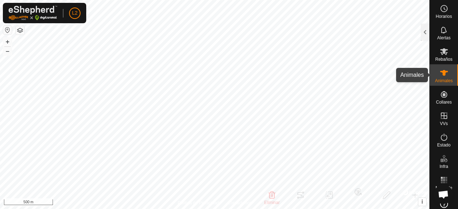
click at [439, 75] on icon at bounding box center [443, 73] width 9 height 9
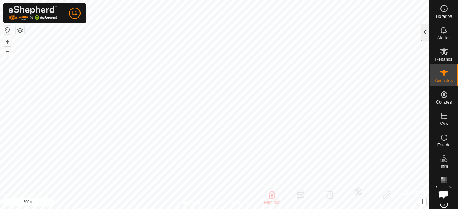
click at [425, 31] on div at bounding box center [424, 32] width 9 height 17
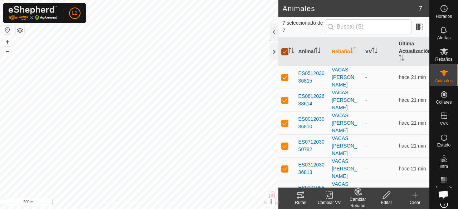
click at [285, 50] on input "checkbox" at bounding box center [284, 51] width 7 height 7
checkbox input "false"
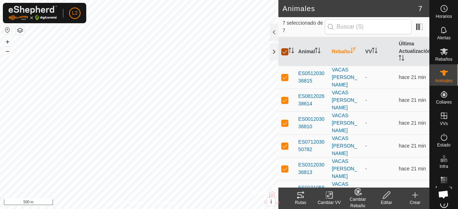
checkbox input "false"
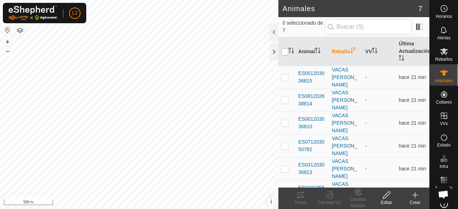
click at [282, 54] on input "checkbox" at bounding box center [284, 51] width 7 height 7
checkbox input "true"
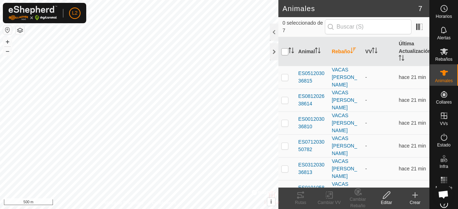
checkbox input "true"
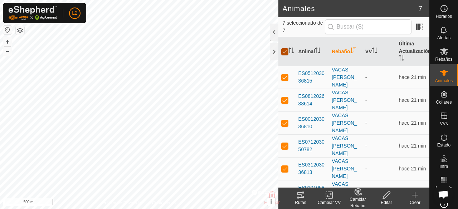
click at [282, 54] on input "checkbox" at bounding box center [284, 51] width 7 height 7
checkbox input "false"
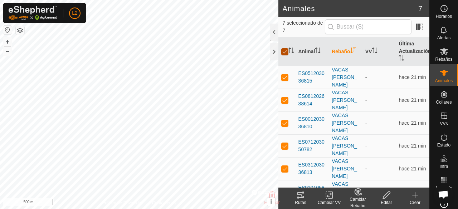
checkbox input "false"
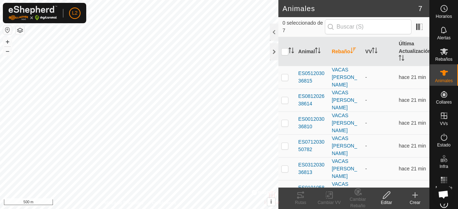
click at [355, 52] on icon "Activar para ordenar" at bounding box center [353, 51] width 6 height 6
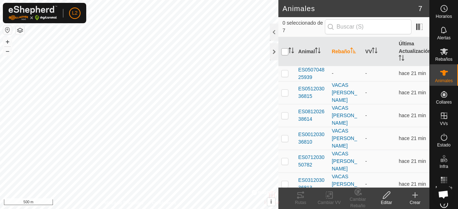
click at [286, 52] on input "checkbox" at bounding box center [284, 51] width 7 height 7
checkbox input "true"
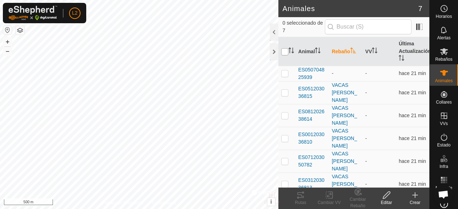
checkbox input "true"
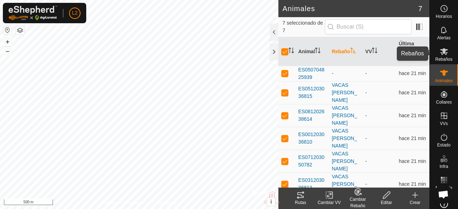
click at [445, 58] on span "Rebaños" at bounding box center [443, 59] width 17 height 4
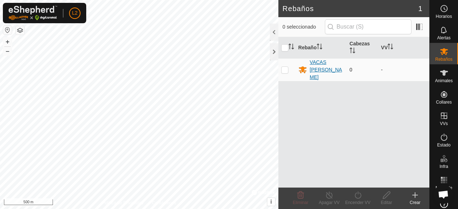
click at [316, 67] on div "VACAS [PERSON_NAME]" at bounding box center [327, 70] width 34 height 23
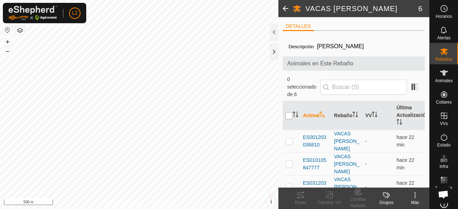
click at [290, 117] on input "checkbox" at bounding box center [288, 115] width 7 height 7
checkbox input "true"
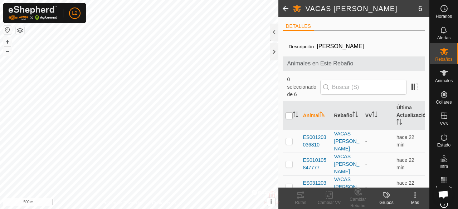
checkbox input "true"
click at [296, 114] on icon "Activar para ordenar" at bounding box center [295, 115] width 6 height 6
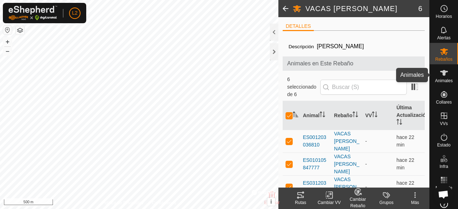
click at [442, 74] on icon at bounding box center [444, 73] width 8 height 6
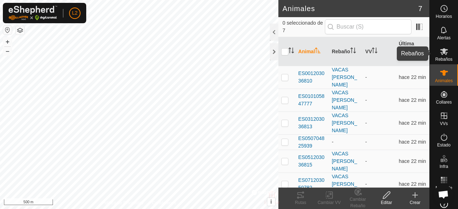
click at [447, 53] on es-mob-svg-icon at bounding box center [443, 51] width 13 height 11
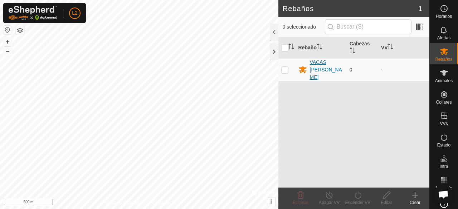
click at [333, 68] on div "VACAS [PERSON_NAME]" at bounding box center [327, 70] width 34 height 23
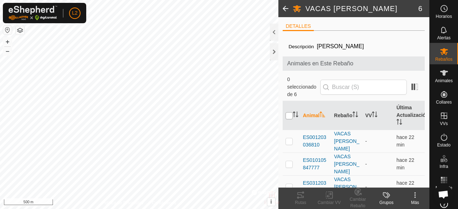
click at [289, 116] on input "checkbox" at bounding box center [288, 115] width 7 height 7
checkbox input "true"
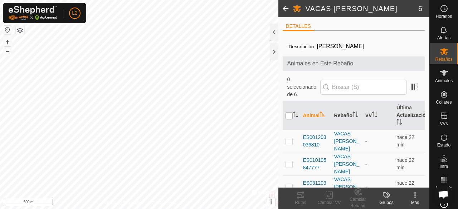
checkbox input "true"
click at [353, 115] on icon "Activar para ordenar" at bounding box center [353, 115] width 1 height 6
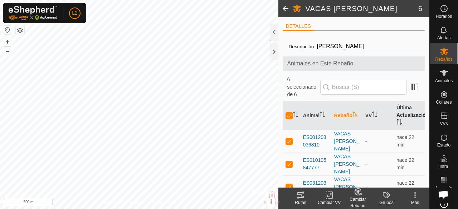
click at [402, 109] on th "Última Actualización" at bounding box center [408, 115] width 31 height 29
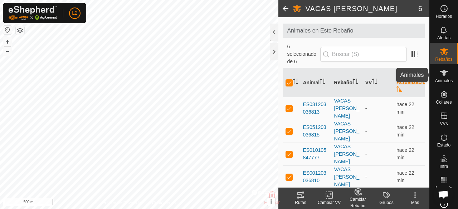
click at [441, 79] on span "Animales" at bounding box center [444, 81] width 18 height 4
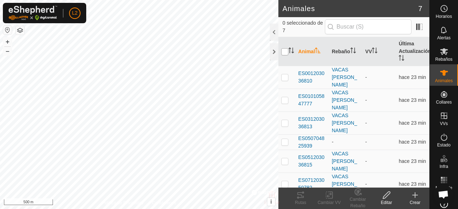
click at [286, 50] on input "checkbox" at bounding box center [284, 51] width 7 height 7
checkbox input "true"
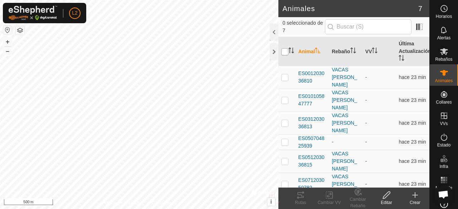
checkbox input "true"
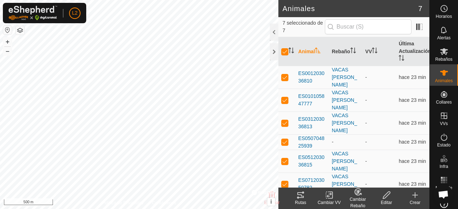
click at [388, 199] on icon at bounding box center [386, 195] width 9 height 9
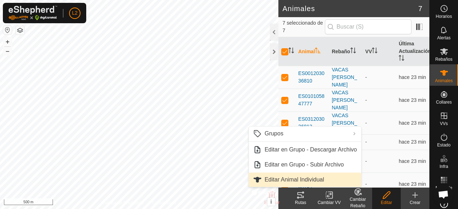
click at [320, 180] on link "Editar Animal Individual" at bounding box center [305, 180] width 112 height 14
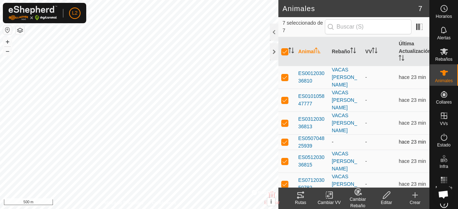
click at [333, 138] on div "-" at bounding box center [345, 142] width 28 height 8
click at [315, 135] on span "ES050704825939" at bounding box center [312, 142] width 28 height 15
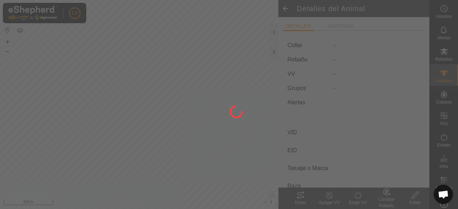
type input "ES050704825939"
type input "-"
type input "LIMUSIN"
type input "[PERSON_NAME]"
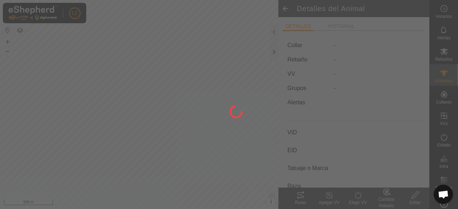
type input "0 kg"
type input "-"
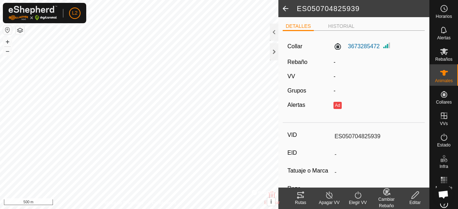
click at [333, 65] on div "-" at bounding box center [376, 62] width 92 height 9
click at [301, 62] on label "Rebaño" at bounding box center [297, 62] width 20 height 6
click at [343, 28] on li "HISTORIAL" at bounding box center [341, 27] width 32 height 9
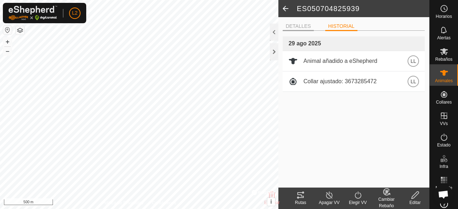
click at [295, 25] on li "DETALLES" at bounding box center [297, 27] width 31 height 9
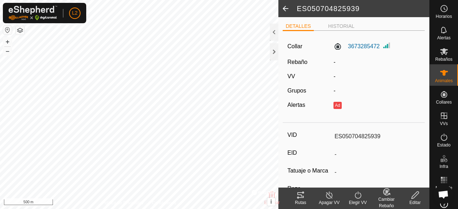
click at [333, 60] on div "-" at bounding box center [376, 62] width 92 height 9
click at [440, 78] on es-animals-svg-icon at bounding box center [443, 72] width 13 height 11
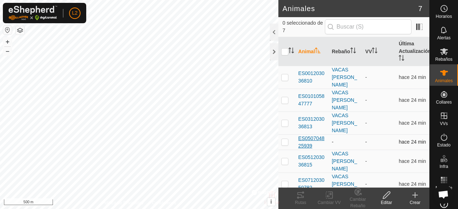
click at [302, 135] on span "ES050704825939" at bounding box center [312, 142] width 28 height 15
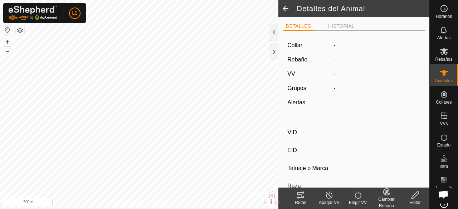
type input "ES050704825939"
type input "-"
type input "LIMUSIN"
type input "[PERSON_NAME]"
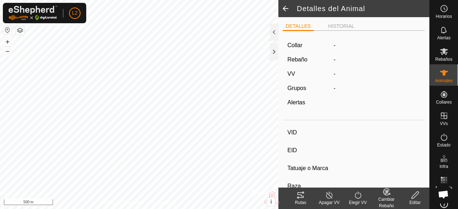
type input "0 kg"
type input "-"
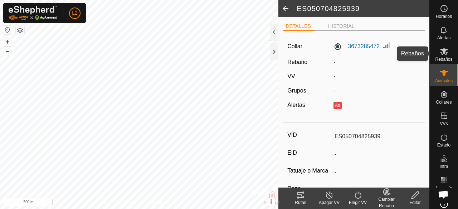
click at [439, 52] on icon at bounding box center [443, 51] width 9 height 9
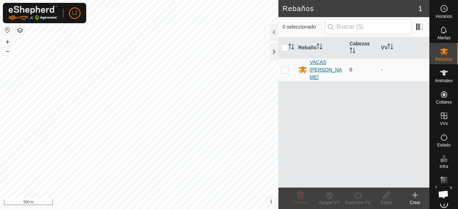
click at [320, 66] on div "VACAS [PERSON_NAME]" at bounding box center [327, 70] width 34 height 23
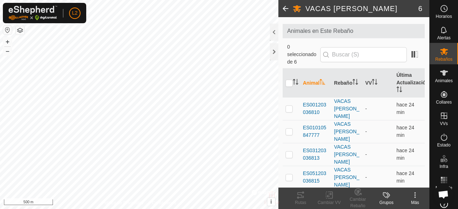
scroll to position [33, 0]
